Goal: Task Accomplishment & Management: Manage account settings

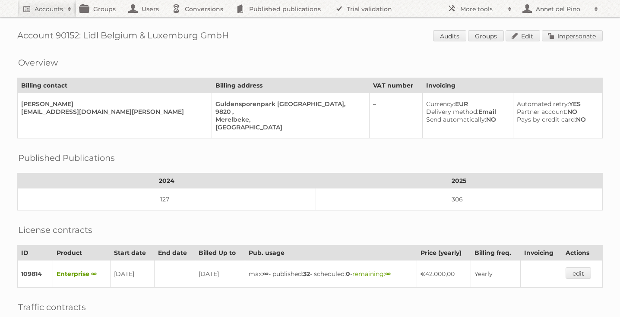
click at [38, 10] on h2 "Accounts" at bounding box center [49, 9] width 28 height 9
paste input"] "johnson.almeida@alfuttaim.com"
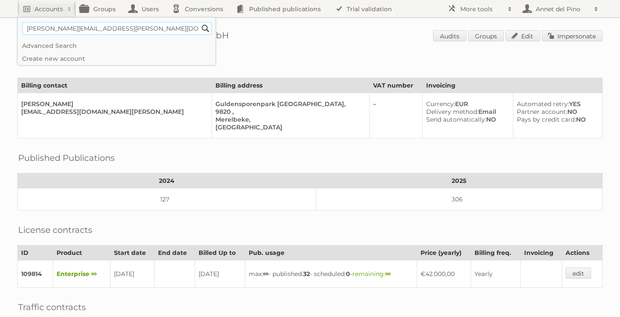
type input"] "johnson.almeida@alfuttaim.com"
click at [199, 22] on input "Search" at bounding box center [205, 28] width 13 height 13
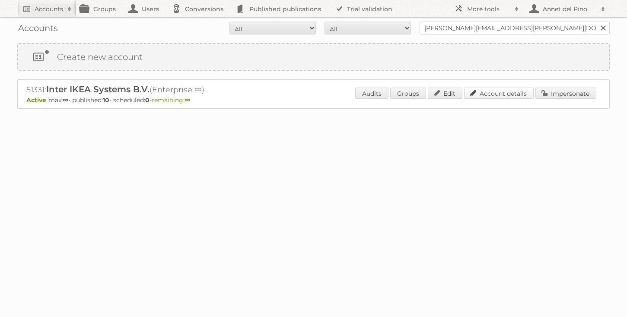
click at [489, 92] on link "Account details" at bounding box center [499, 93] width 70 height 11
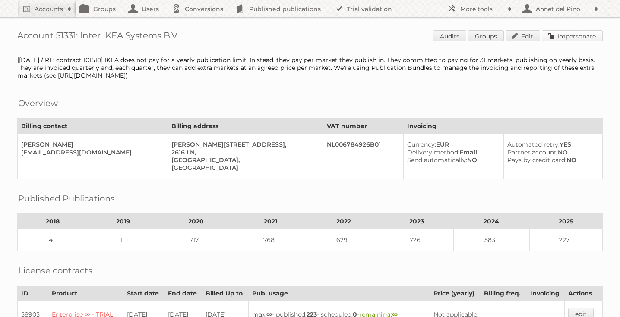
click at [581, 36] on link "Impersonate" at bounding box center [572, 35] width 61 height 11
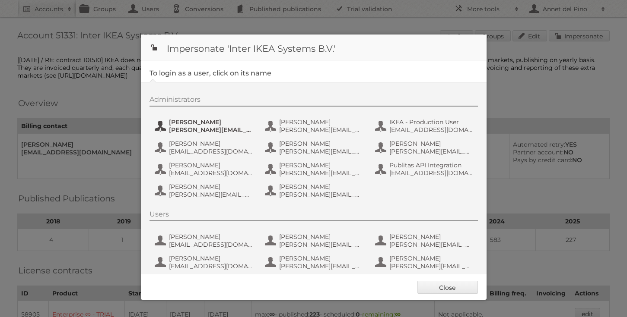
click at [214, 120] on span "[PERSON_NAME]" at bounding box center [211, 122] width 84 height 8
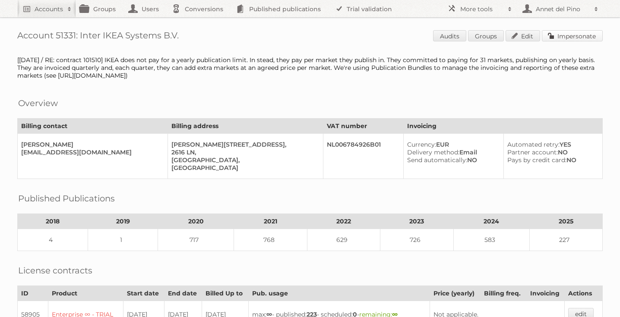
click at [586, 38] on link "Impersonate" at bounding box center [572, 35] width 61 height 11
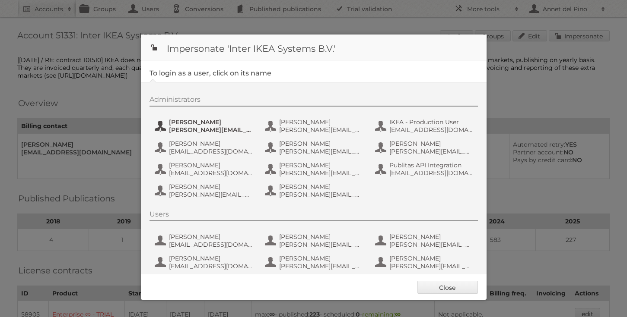
click at [209, 120] on span "[PERSON_NAME]" at bounding box center [211, 122] width 84 height 8
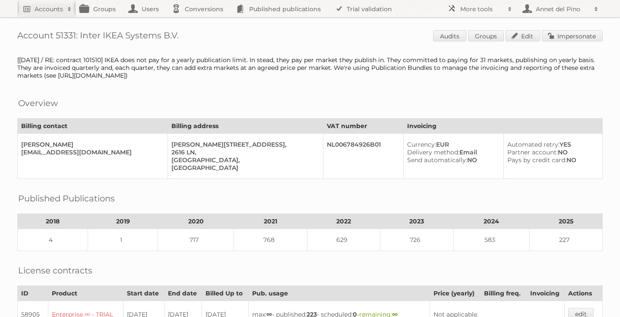
drag, startPoint x: 82, startPoint y: 33, endPoint x: 183, endPoint y: 36, distance: 100.2
click at [183, 36] on h1 "Account 51331: Inter IKEA Systems B.V. Audits Groups Edit Impersonate" at bounding box center [310, 36] width 586 height 13
click at [191, 36] on h1 "Account 51331: Inter IKEA Systems B.V. Audits Groups Edit Impersonate" at bounding box center [310, 36] width 586 height 13
drag, startPoint x: 184, startPoint y: 36, endPoint x: 81, endPoint y: 39, distance: 103.2
click at [81, 39] on h1 "Account 51331: Inter IKEA Systems B.V. Audits Groups Edit Impersonate" at bounding box center [310, 36] width 586 height 13
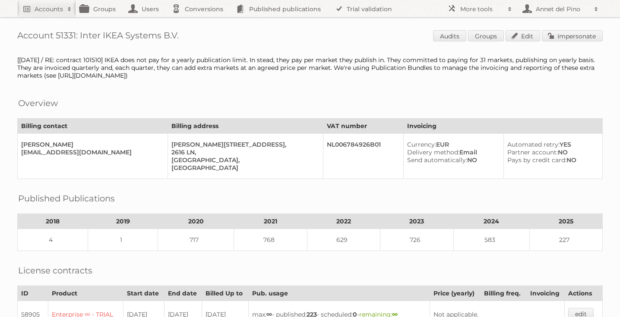
copy h1 "Inter IKEA Systems B.V."
click at [568, 40] on link "Impersonate" at bounding box center [572, 35] width 61 height 11
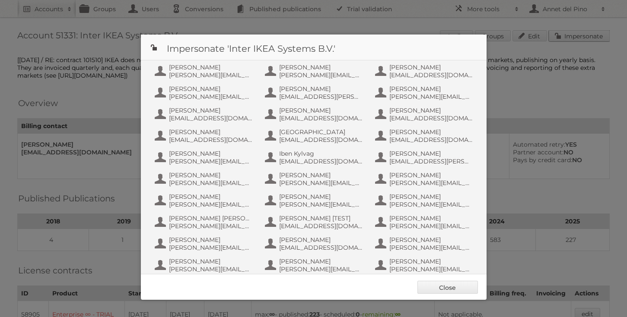
scroll to position [373, 0]
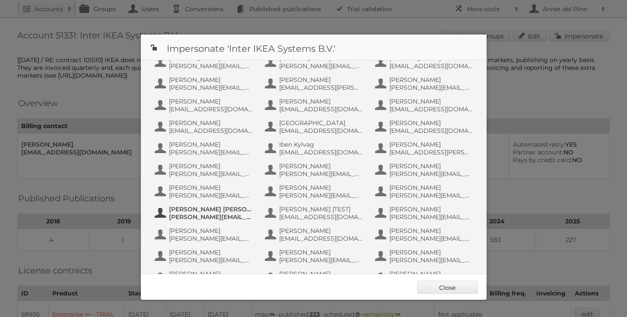
click at [198, 213] on span "[PERSON_NAME] [PERSON_NAME]" at bounding box center [211, 210] width 84 height 8
